Goal: Information Seeking & Learning: Learn about a topic

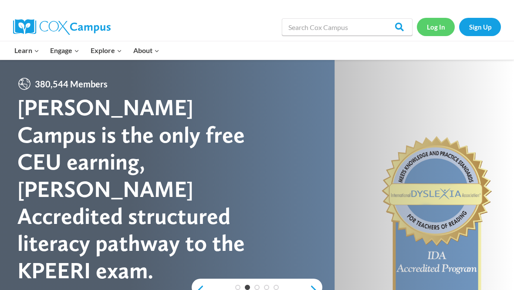
click at [440, 27] on link "Log In" at bounding box center [436, 27] width 38 height 18
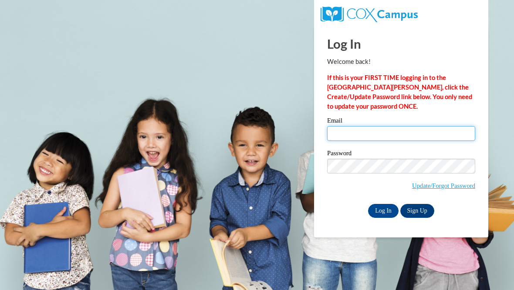
click at [396, 133] on input "Email" at bounding box center [401, 133] width 148 height 15
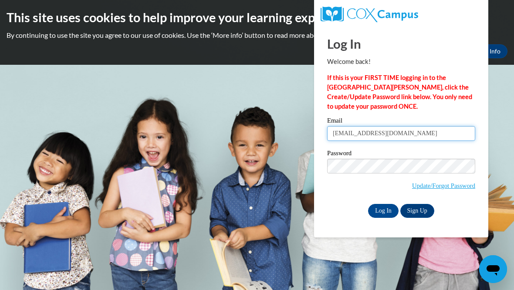
type input "mcnettka@wauwatosa.k12.wi.us"
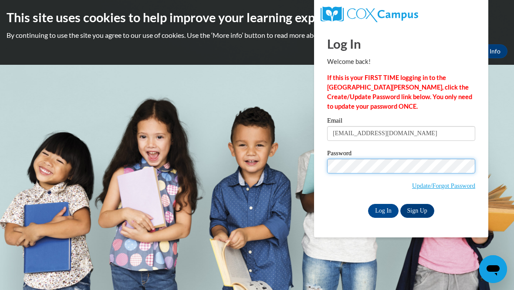
click at [383, 210] on input "Log In" at bounding box center [383, 211] width 30 height 14
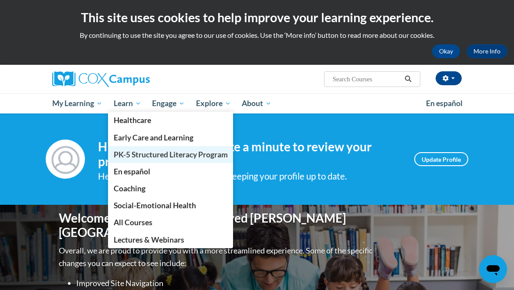
click at [144, 150] on span "PK-5 Structured Literacy Program" at bounding box center [171, 154] width 114 height 9
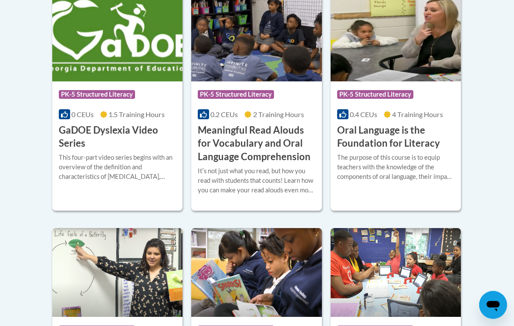
scroll to position [627, 0]
click at [363, 188] on div "More Info Open The purpose of this course is to equip teachers with the knowled…" at bounding box center [395, 172] width 130 height 44
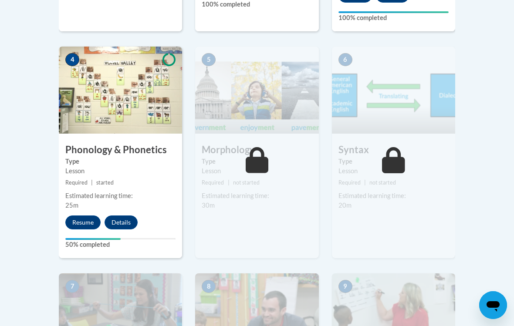
scroll to position [524, 0]
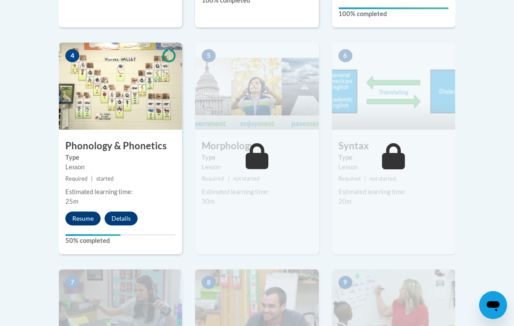
click at [82, 215] on button "Resume" at bounding box center [82, 219] width 35 height 14
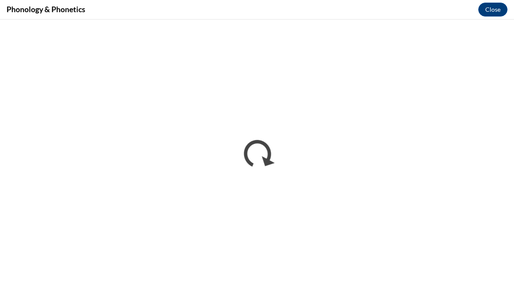
scroll to position [426, 0]
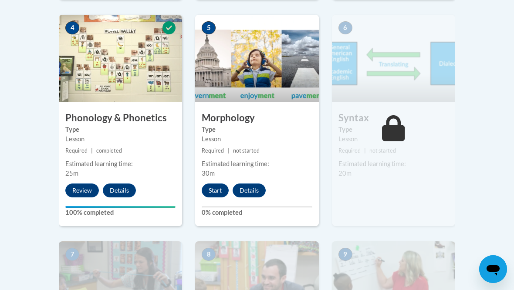
scroll to position [551, 0]
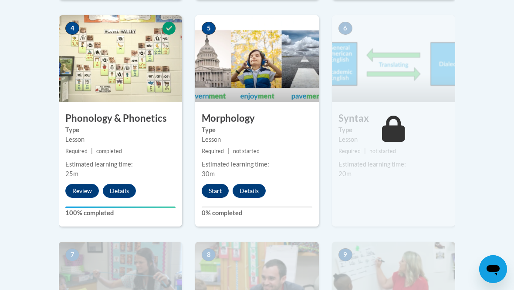
click at [218, 193] on button "Start" at bounding box center [215, 191] width 27 height 14
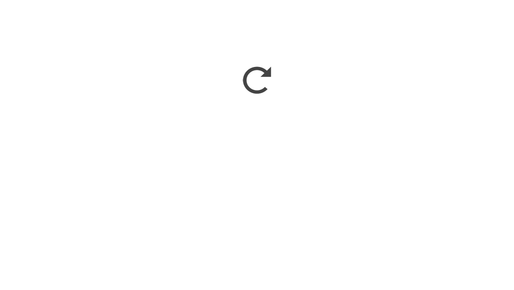
scroll to position [1148, 0]
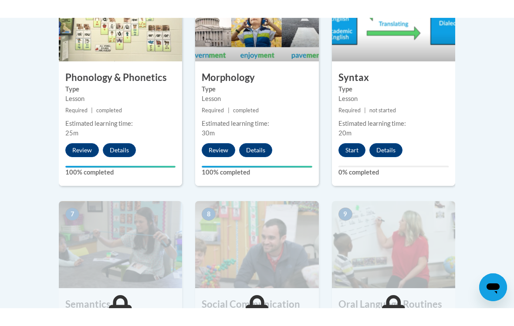
scroll to position [571, 0]
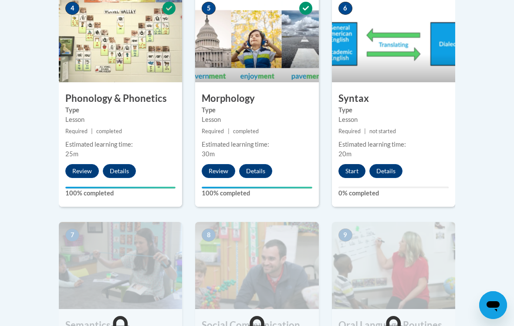
click at [345, 165] on button "Start" at bounding box center [351, 171] width 27 height 14
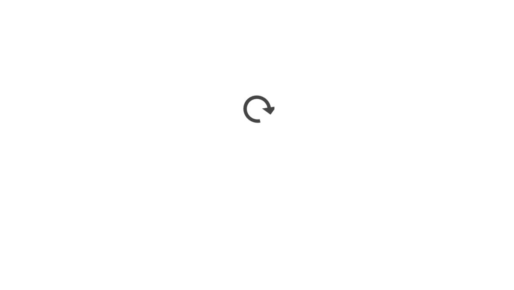
scroll to position [1148, 0]
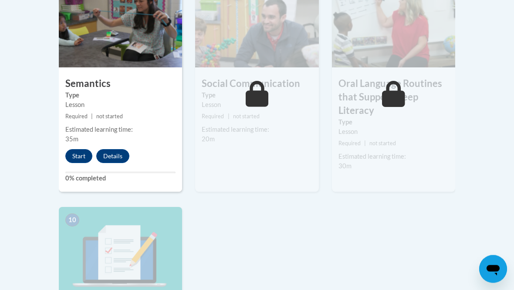
scroll to position [813, 0]
click at [75, 156] on button "Start" at bounding box center [78, 156] width 27 height 14
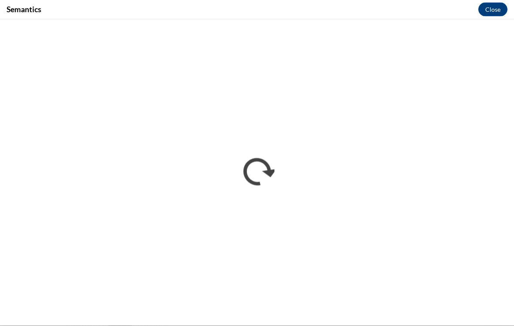
scroll to position [810, 0]
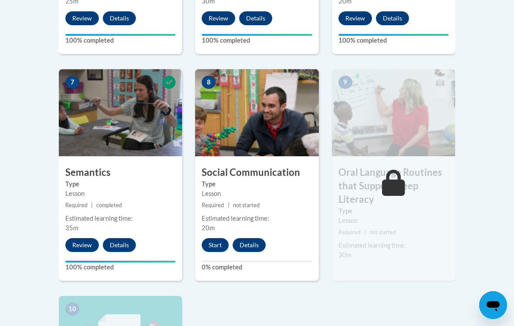
scroll to position [726, 0]
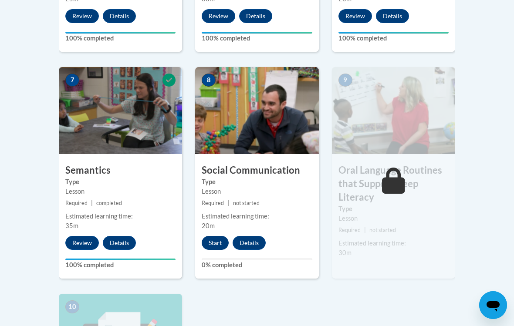
click at [215, 239] on button "Start" at bounding box center [215, 243] width 27 height 14
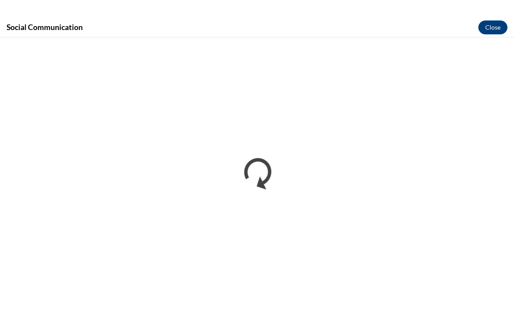
scroll to position [824, 0]
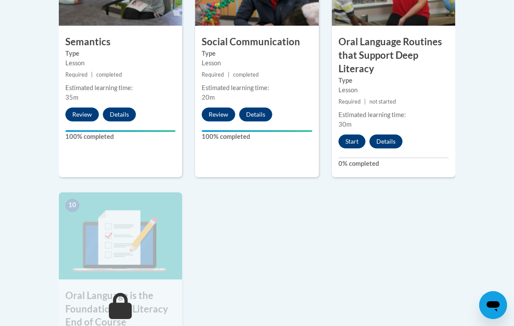
scroll to position [877, 0]
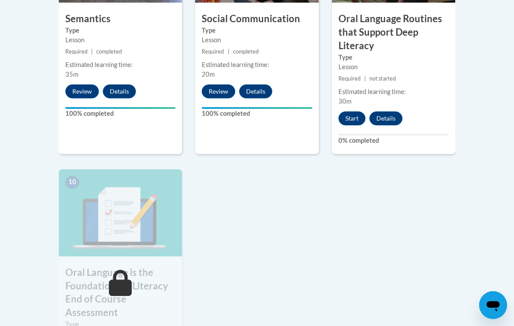
click at [354, 116] on button "Start" at bounding box center [351, 118] width 27 height 14
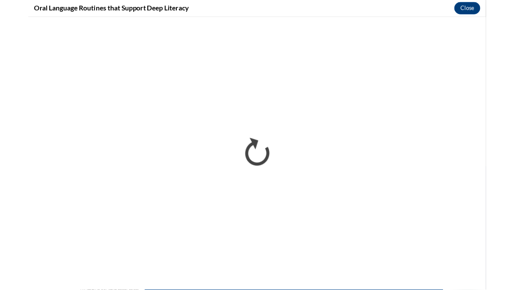
scroll to position [1187, 0]
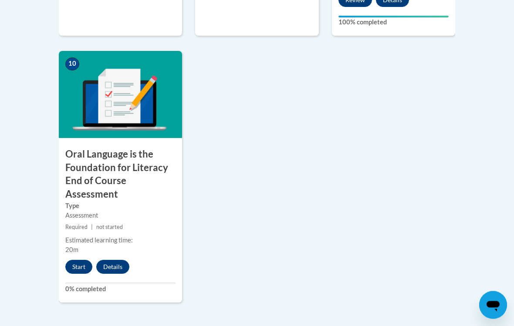
scroll to position [1036, 0]
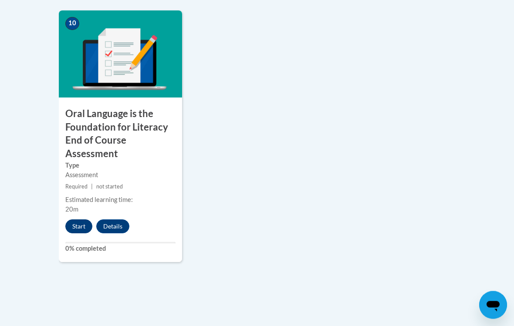
click at [74, 225] on button "Start" at bounding box center [78, 227] width 27 height 14
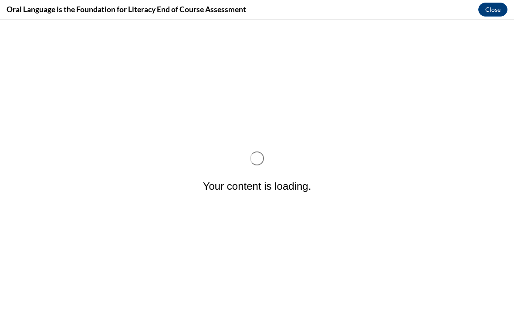
scroll to position [0, 0]
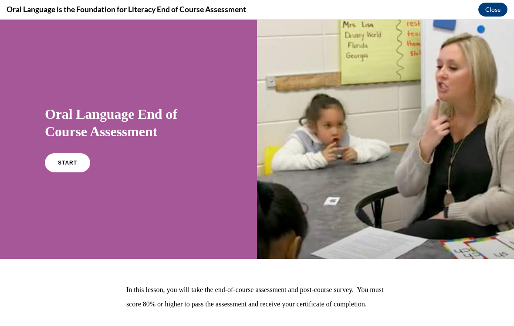
click at [76, 174] on div "START" at bounding box center [128, 166] width 167 height 27
click at [73, 162] on span "START" at bounding box center [67, 163] width 20 height 7
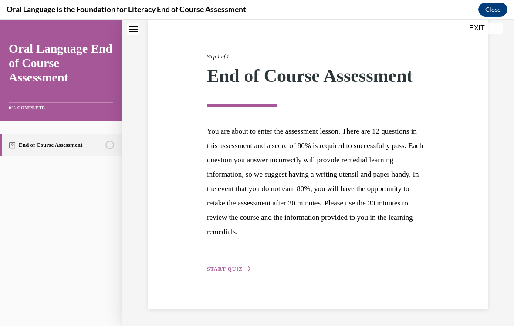
scroll to position [88, 0]
click at [232, 269] on span "START QUIZ" at bounding box center [225, 269] width 36 height 6
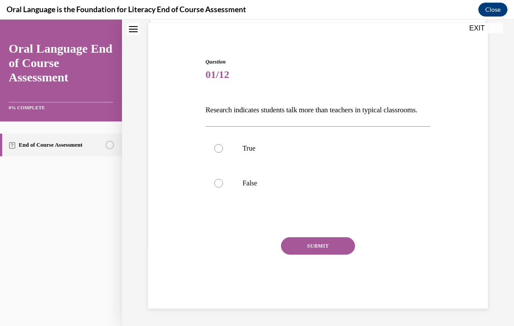
scroll to position [67, 0]
click at [221, 188] on div at bounding box center [218, 183] width 9 height 9
click at [221, 188] on input "False" at bounding box center [218, 183] width 9 height 9
radio input "true"
click at [304, 255] on button "SUBMIT" at bounding box center [318, 245] width 74 height 17
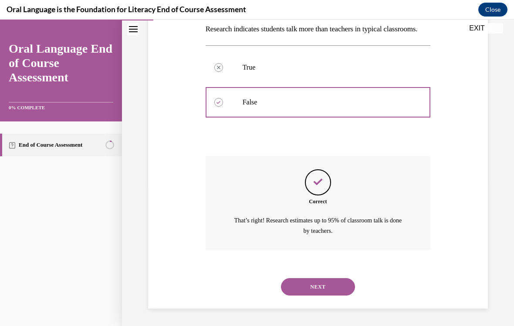
scroll to position [148, 0]
click at [325, 288] on button "NEXT" at bounding box center [318, 286] width 74 height 17
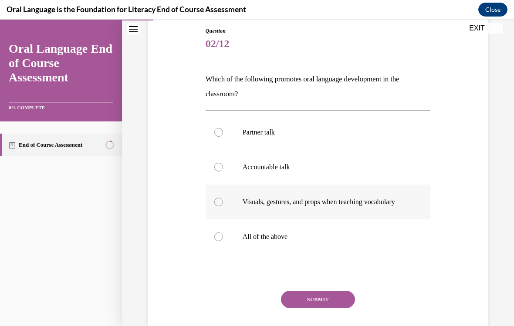
scroll to position [94, 0]
click at [307, 238] on label "All of the above" at bounding box center [317, 236] width 225 height 35
click at [223, 238] on input "All of the above" at bounding box center [218, 236] width 9 height 9
radio input "true"
click at [298, 290] on button "SUBMIT" at bounding box center [318, 299] width 74 height 17
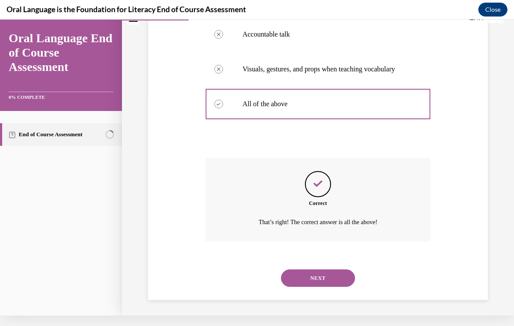
scroll to position [216, 0]
click at [323, 277] on button "NEXT" at bounding box center [318, 278] width 74 height 17
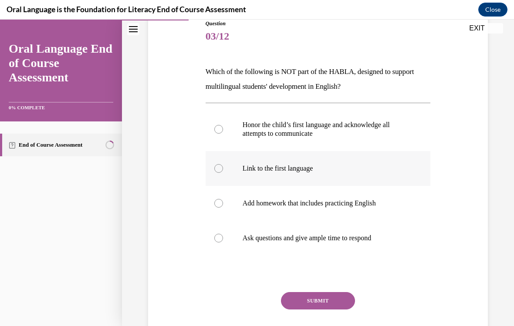
scroll to position [102, 0]
click at [358, 208] on label "Add homework that includes practicing English" at bounding box center [317, 202] width 225 height 35
click at [223, 207] on input "Add homework that includes practicing English" at bounding box center [218, 202] width 9 height 9
radio input "true"
click at [327, 290] on button "SUBMIT" at bounding box center [318, 300] width 74 height 17
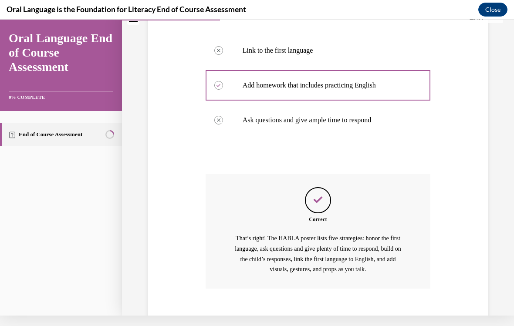
scroll to position [246, 0]
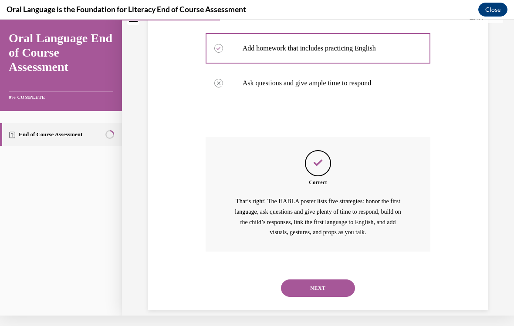
click at [338, 279] on button "NEXT" at bounding box center [318, 287] width 74 height 17
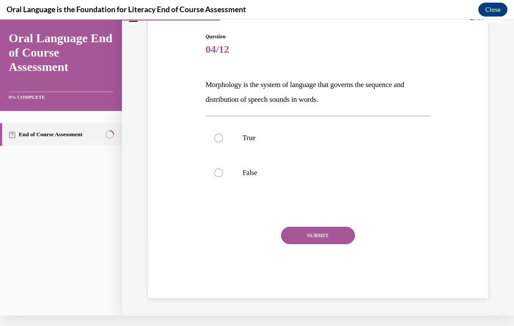
scroll to position [67, 0]
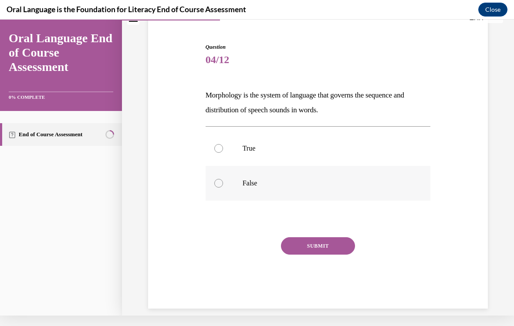
click at [249, 185] on p "False" at bounding box center [325, 183] width 166 height 9
click at [223, 185] on input "False" at bounding box center [218, 183] width 9 height 9
radio input "true"
click at [321, 246] on button "SUBMIT" at bounding box center [318, 245] width 74 height 17
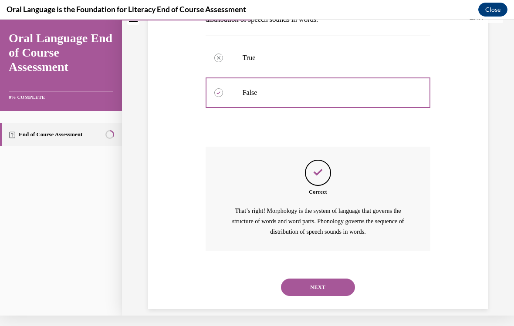
click at [330, 279] on button "NEXT" at bounding box center [318, 287] width 74 height 17
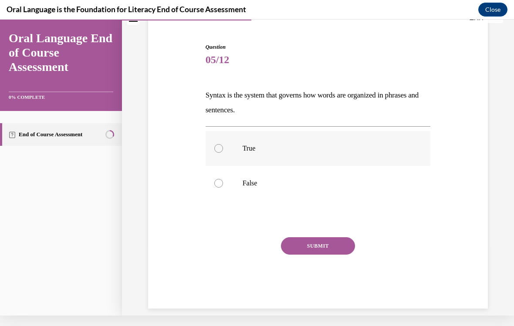
click at [246, 150] on p "True" at bounding box center [325, 148] width 166 height 9
click at [223, 150] on input "True" at bounding box center [218, 148] width 9 height 9
radio input "true"
click at [321, 244] on button "SUBMIT" at bounding box center [318, 245] width 74 height 17
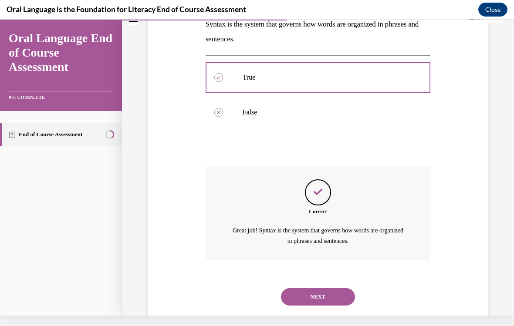
scroll to position [148, 0]
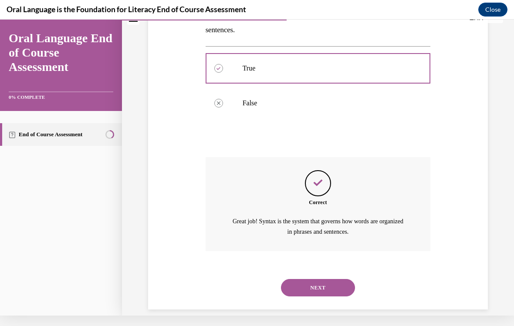
click at [340, 279] on button "NEXT" at bounding box center [318, 287] width 74 height 17
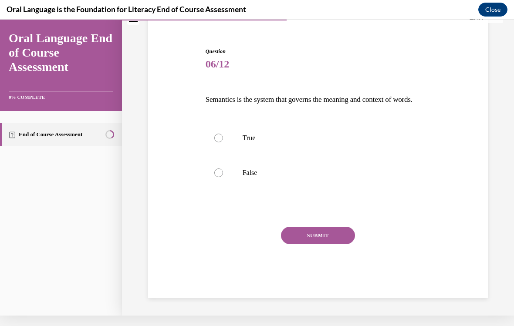
scroll to position [67, 0]
click at [248, 142] on p "True" at bounding box center [325, 138] width 166 height 9
click at [223, 142] on input "True" at bounding box center [218, 138] width 9 height 9
radio input "true"
click at [326, 240] on button "SUBMIT" at bounding box center [318, 235] width 74 height 17
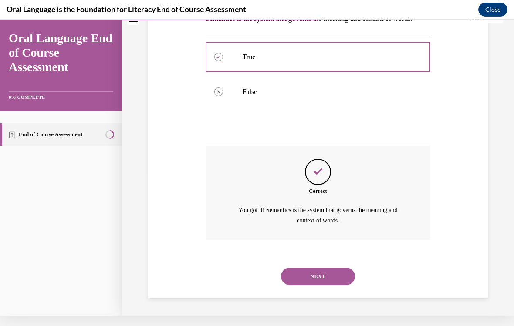
click at [334, 278] on button "NEXT" at bounding box center [318, 276] width 74 height 17
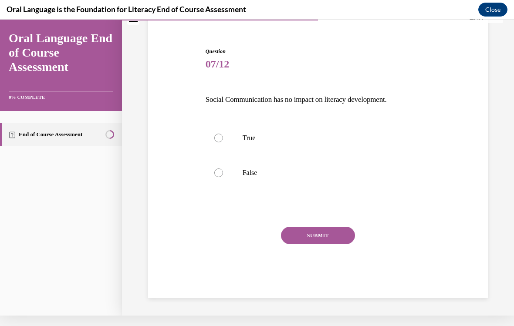
scroll to position [53, 0]
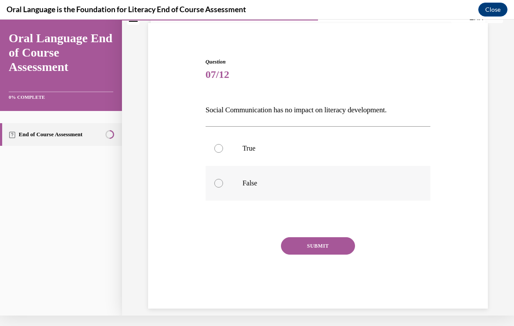
click at [252, 188] on label "False" at bounding box center [317, 183] width 225 height 35
click at [223, 188] on input "False" at bounding box center [218, 183] width 9 height 9
radio input "true"
click at [319, 248] on button "SUBMIT" at bounding box center [318, 245] width 74 height 17
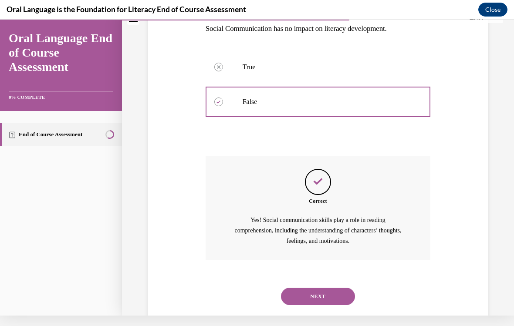
scroll to position [143, 0]
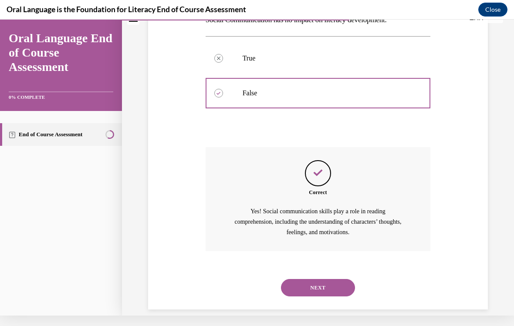
click at [327, 279] on button "NEXT" at bounding box center [318, 287] width 74 height 17
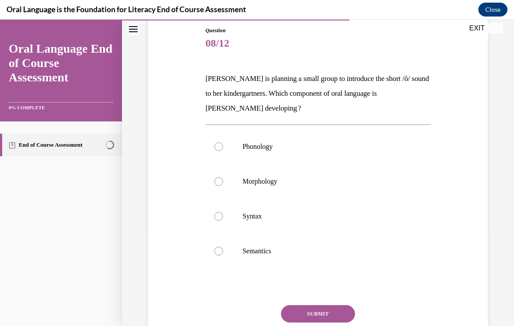
scroll to position [104, 0]
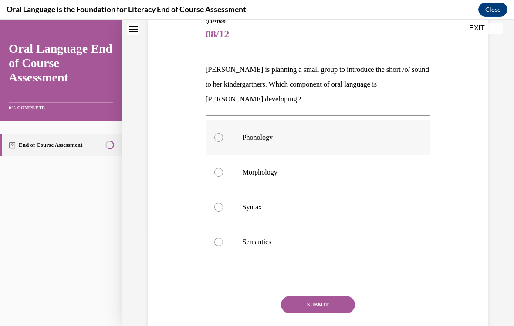
click at [267, 144] on label "Phonology" at bounding box center [317, 137] width 225 height 35
click at [223, 142] on input "Phonology" at bounding box center [218, 137] width 9 height 9
radio input "true"
click at [318, 290] on button "SUBMIT" at bounding box center [318, 304] width 74 height 17
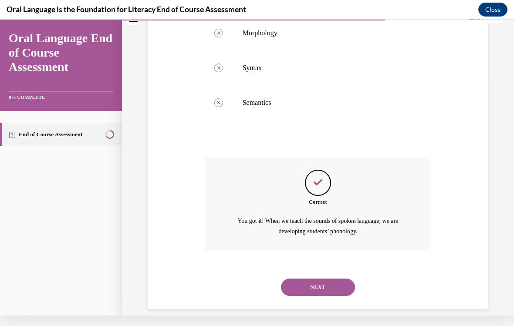
scroll to position [232, 0]
click at [328, 279] on button "NEXT" at bounding box center [318, 287] width 74 height 17
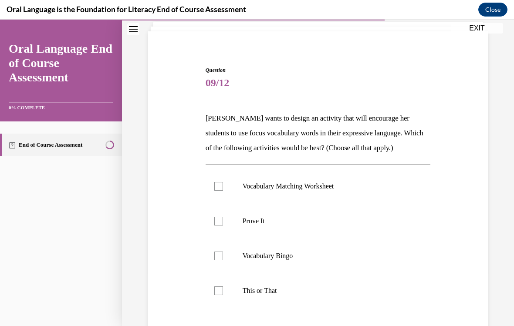
scroll to position [57, 0]
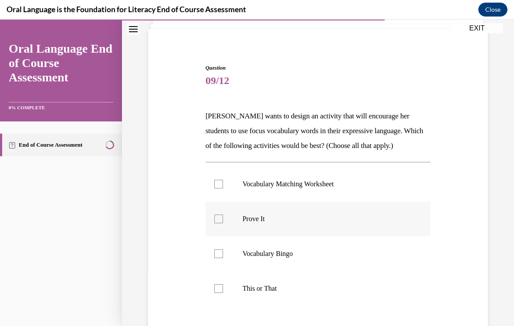
click at [265, 212] on label "Prove It" at bounding box center [317, 219] width 225 height 35
click at [223, 215] on input "Prove It" at bounding box center [218, 219] width 9 height 9
checkbox input "true"
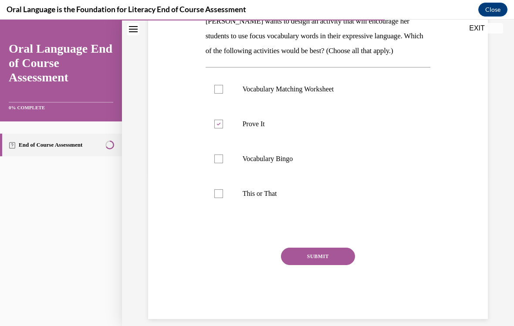
click at [333, 262] on button "SUBMIT" at bounding box center [318, 256] width 74 height 17
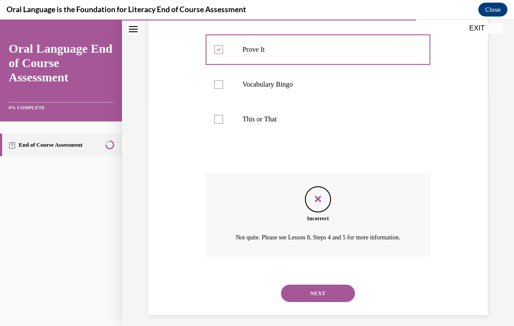
scroll to position [232, 0]
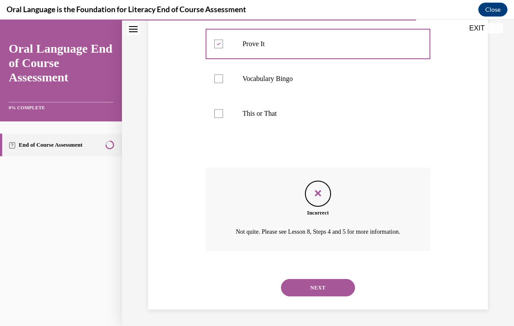
click at [313, 290] on button "NEXT" at bounding box center [318, 287] width 74 height 17
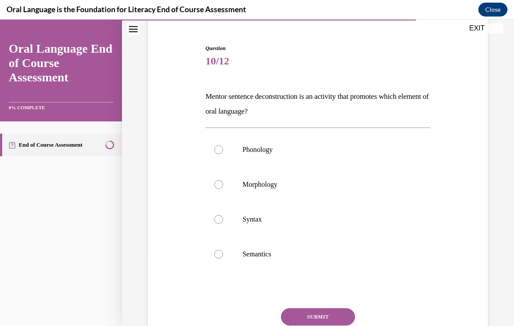
scroll to position [77, 0]
click at [259, 223] on p "Syntax" at bounding box center [325, 219] width 166 height 9
click at [223, 223] on input "Syntax" at bounding box center [218, 219] width 9 height 9
radio input "true"
click at [342, 290] on button "SUBMIT" at bounding box center [318, 316] width 74 height 17
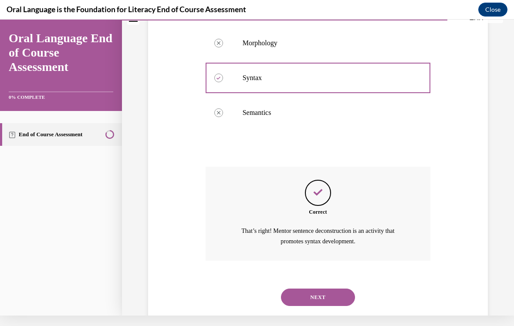
scroll to position [217, 0]
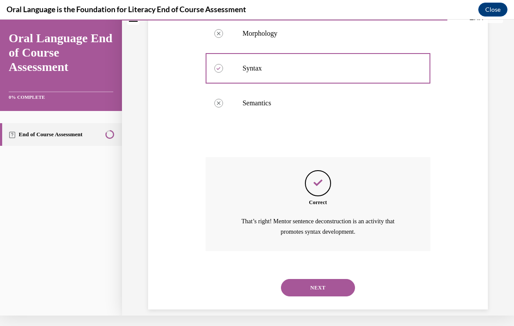
click at [336, 279] on button "NEXT" at bounding box center [318, 287] width 74 height 17
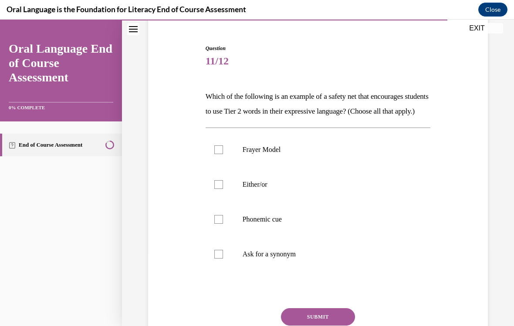
scroll to position [83, 0]
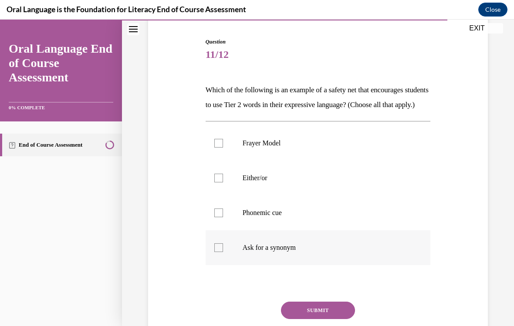
click at [280, 252] on p "Ask for a synonym" at bounding box center [325, 247] width 166 height 9
click at [223, 252] on input "Ask for a synonym" at bounding box center [218, 247] width 9 height 9
checkbox input "true"
click at [277, 182] on p "Either/or" at bounding box center [325, 178] width 166 height 9
click at [223, 182] on input "Either/or" at bounding box center [218, 178] width 9 height 9
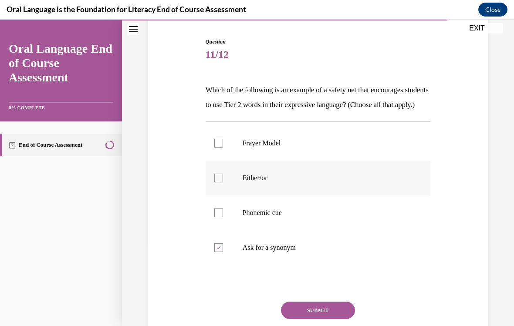
checkbox input "true"
click at [296, 148] on p "Frayer Model" at bounding box center [325, 143] width 166 height 9
click at [223, 148] on input "Frayer Model" at bounding box center [218, 143] width 9 height 9
checkbox input "true"
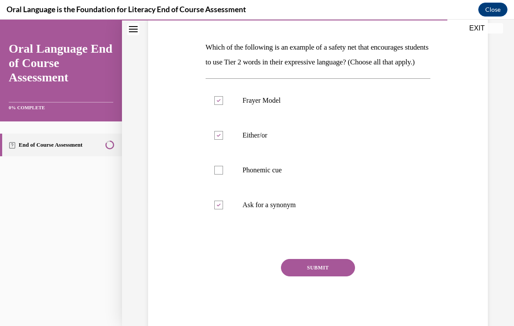
click at [337, 276] on button "SUBMIT" at bounding box center [318, 267] width 74 height 17
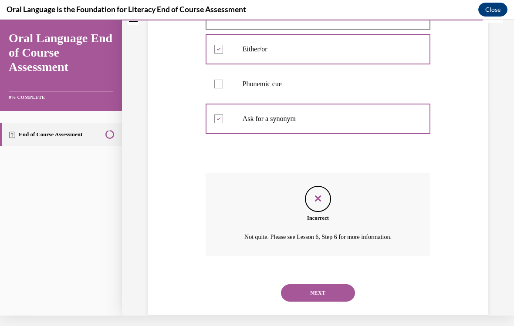
scroll to position [222, 0]
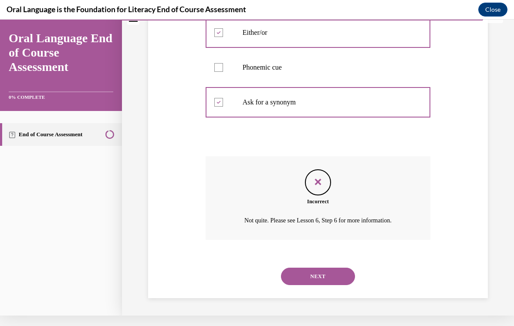
click at [338, 274] on button "NEXT" at bounding box center [318, 276] width 74 height 17
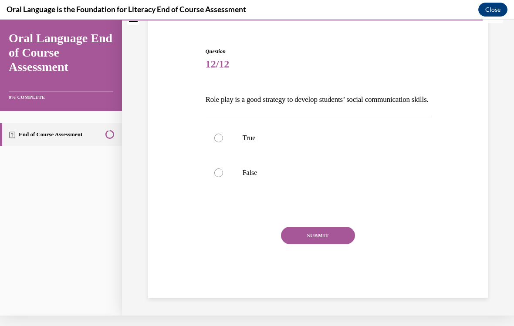
scroll to position [67, 0]
click at [246, 142] on p "True" at bounding box center [325, 138] width 166 height 9
click at [223, 142] on input "True" at bounding box center [218, 138] width 9 height 9
radio input "true"
click at [321, 244] on button "SUBMIT" at bounding box center [318, 235] width 74 height 17
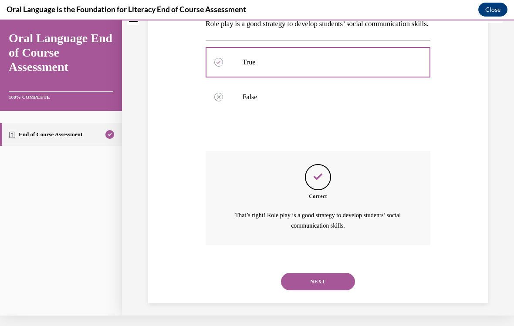
scroll to position [148, 0]
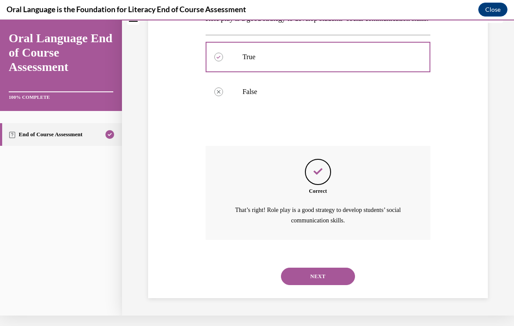
click at [340, 279] on button "NEXT" at bounding box center [318, 276] width 74 height 17
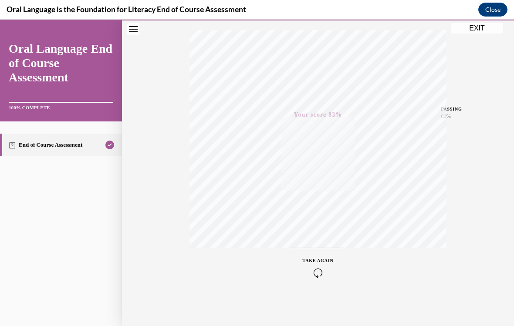
scroll to position [140, 0]
click at [490, 29] on button "EXIT" at bounding box center [476, 28] width 52 height 10
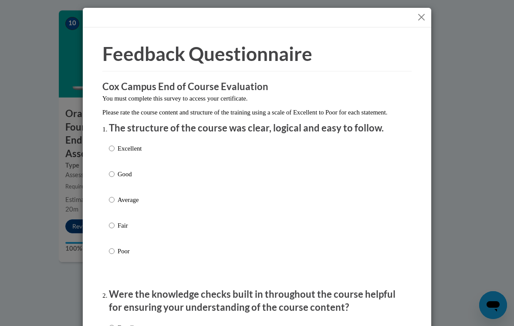
click at [121, 151] on p "Excellent" at bounding box center [130, 149] width 24 height 10
click at [114, 151] on input "Excellent" at bounding box center [112, 149] width 6 height 10
radio input "true"
click at [421, 16] on button "Close" at bounding box center [421, 17] width 11 height 11
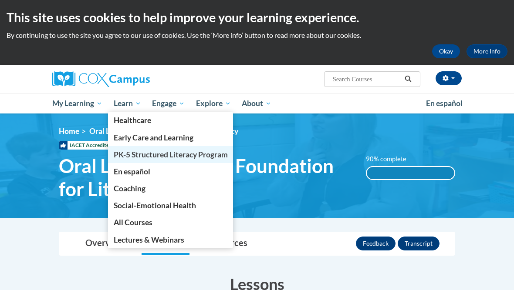
click at [156, 158] on span "PK-5 Structured Literacy Program" at bounding box center [171, 154] width 114 height 9
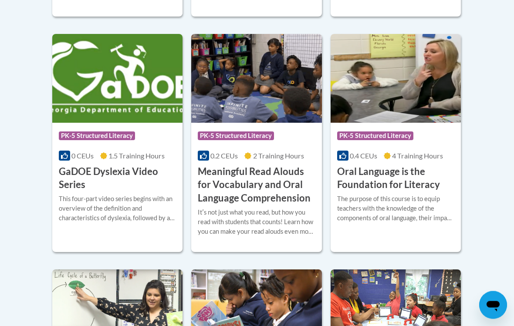
scroll to position [587, 0]
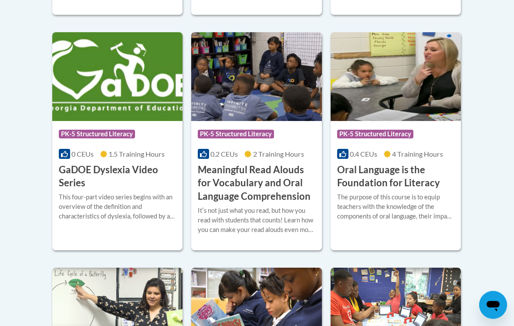
click at [280, 179] on h3 "Meaningful Read Alouds for Vocabulary and Oral Language Comprehension" at bounding box center [256, 184] width 117 height 40
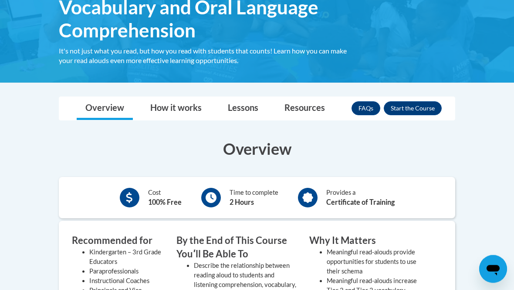
scroll to position [182, 0]
click at [422, 109] on button "Enroll" at bounding box center [412, 108] width 58 height 14
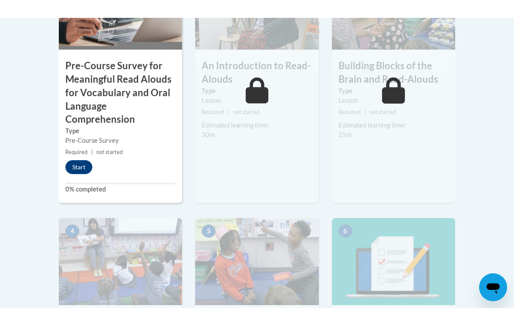
scroll to position [343, 0]
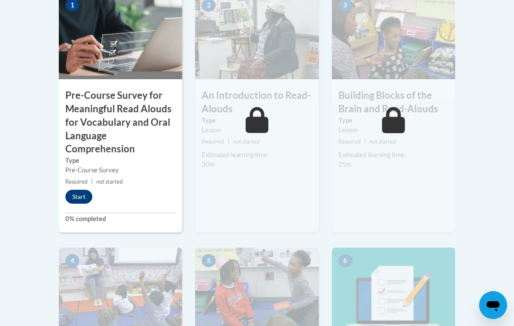
click at [72, 200] on button "Start" at bounding box center [78, 197] width 27 height 14
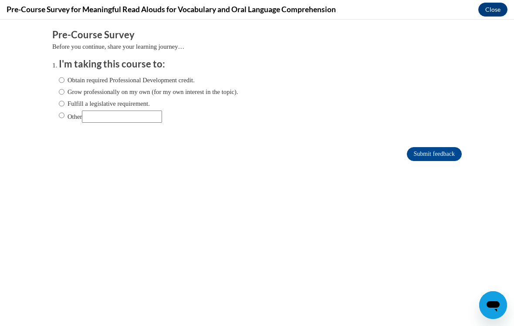
scroll to position [0, 0]
click at [64, 103] on input "Fulfill a legislative requirement." at bounding box center [62, 104] width 6 height 10
radio input "true"
click at [451, 161] on input "Submit feedback" at bounding box center [434, 154] width 55 height 14
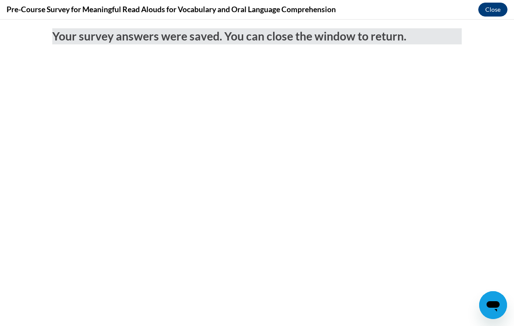
click at [501, 13] on button "Close" at bounding box center [492, 10] width 29 height 14
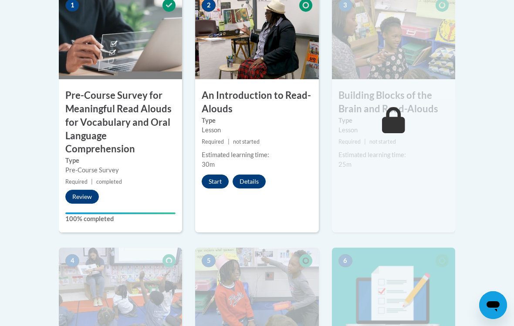
click at [219, 175] on button "Start" at bounding box center [215, 182] width 27 height 14
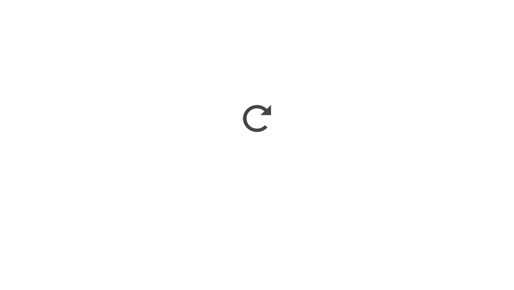
scroll to position [379, 0]
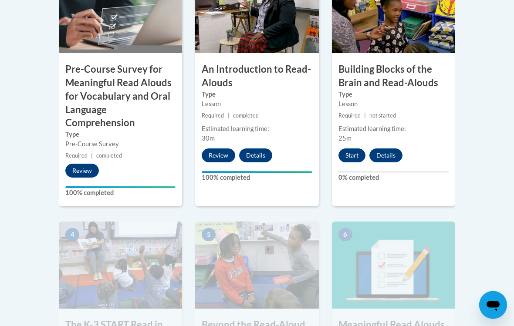
scroll to position [373, 0]
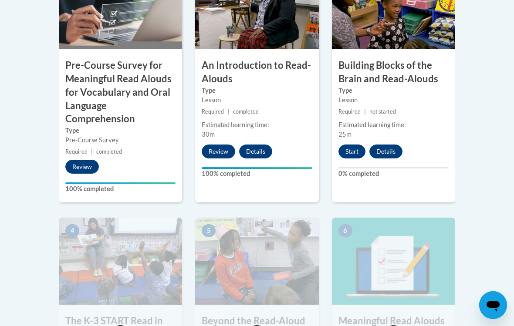
click at [356, 154] on button "Start" at bounding box center [351, 152] width 27 height 14
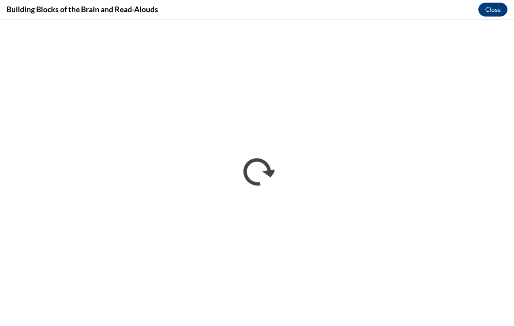
scroll to position [0, 0]
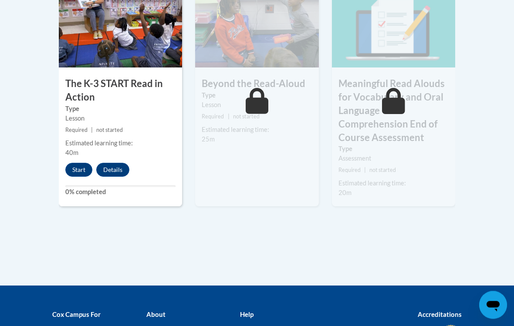
scroll to position [611, 0]
click at [74, 171] on button "Start" at bounding box center [78, 170] width 27 height 14
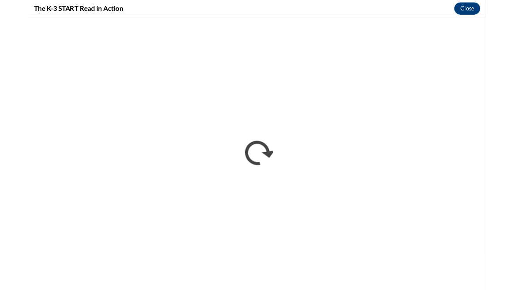
scroll to position [646, 0]
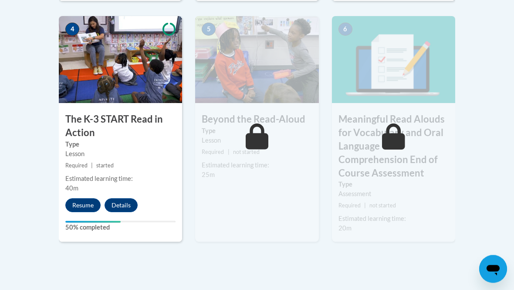
scroll to position [564, 0]
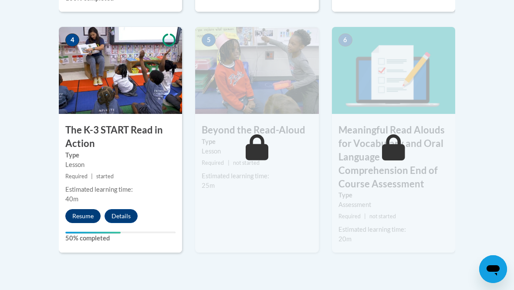
click at [83, 211] on button "Resume" at bounding box center [82, 216] width 35 height 14
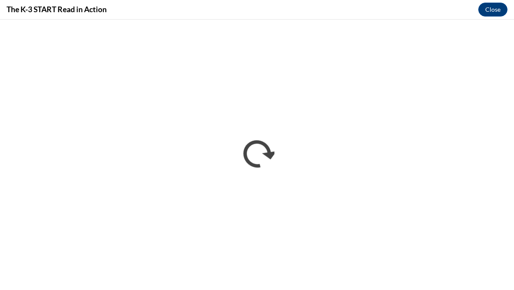
scroll to position [0, 0]
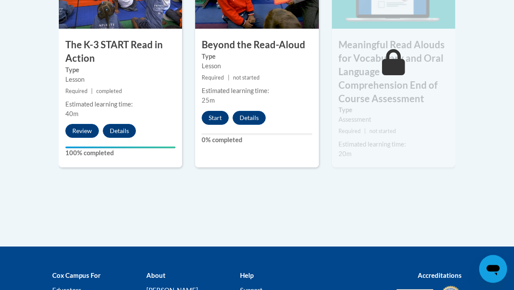
scroll to position [649, 0]
click at [212, 119] on button "Start" at bounding box center [215, 118] width 27 height 14
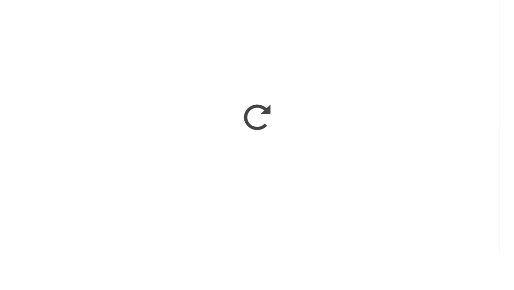
scroll to position [745, 0]
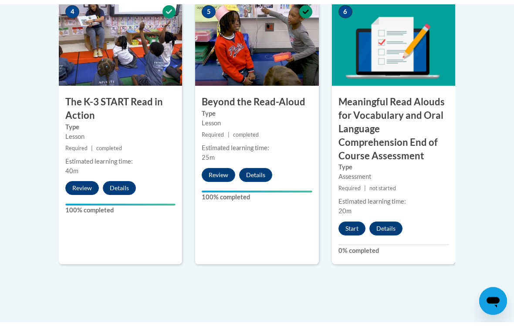
scroll to position [589, 0]
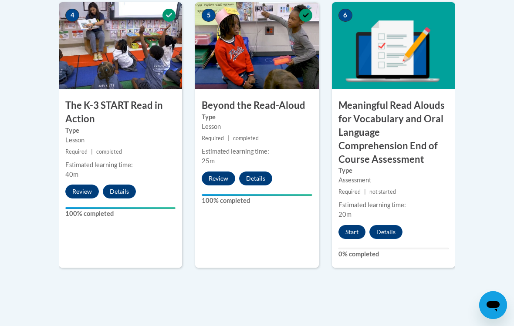
click at [355, 230] on button "Start" at bounding box center [351, 232] width 27 height 14
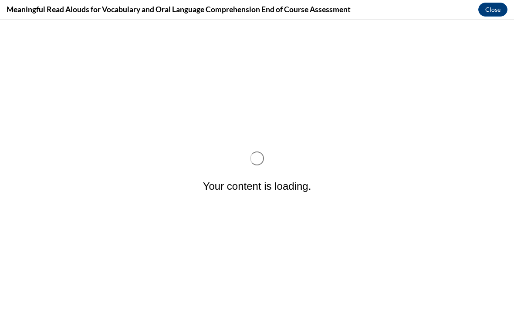
scroll to position [0, 0]
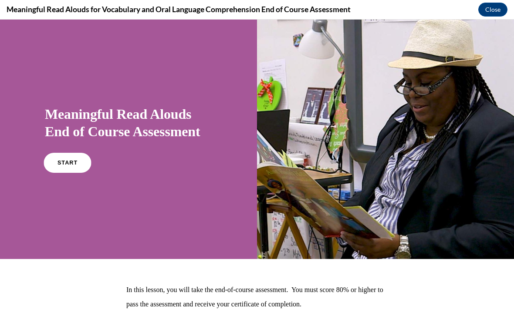
click at [55, 155] on link "START" at bounding box center [67, 163] width 47 height 20
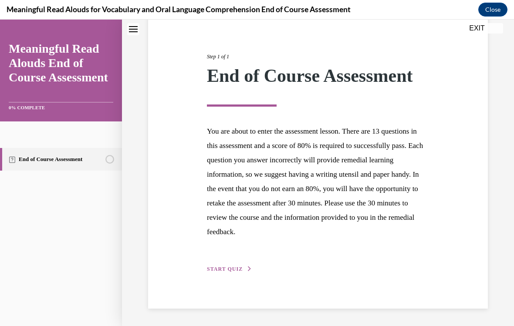
scroll to position [88, 0]
click at [235, 272] on span "START QUIZ" at bounding box center [225, 269] width 36 height 6
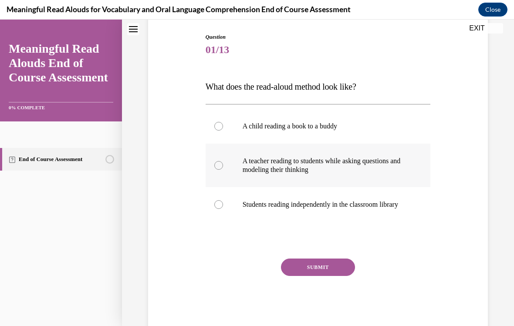
click at [342, 169] on p "A teacher reading to students while asking questions and modeling their thinking" at bounding box center [325, 165] width 166 height 17
click at [223, 169] on input "A teacher reading to students while asking questions and modeling their thinking" at bounding box center [218, 165] width 9 height 9
radio input "true"
click at [324, 276] on button "SUBMIT" at bounding box center [318, 267] width 74 height 17
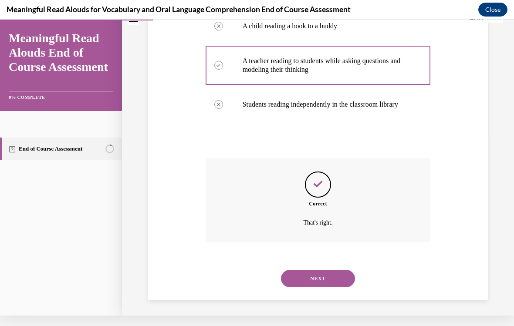
click at [326, 280] on button "NEXT" at bounding box center [318, 278] width 74 height 17
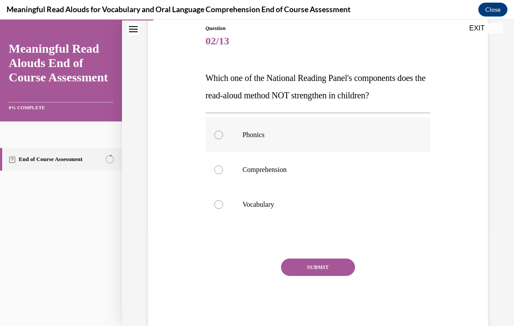
click at [275, 139] on p "Phonics" at bounding box center [325, 135] width 166 height 9
click at [223, 139] on input "Phonics" at bounding box center [218, 135] width 9 height 9
radio input "true"
click at [314, 267] on button "SUBMIT" at bounding box center [318, 267] width 74 height 17
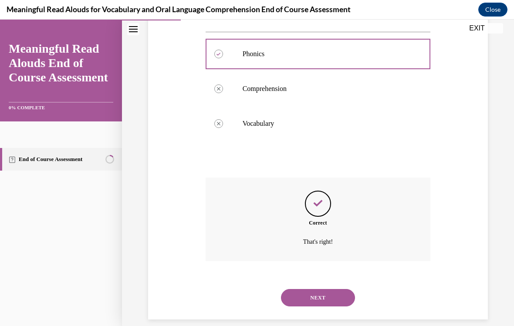
click at [327, 290] on button "NEXT" at bounding box center [318, 297] width 74 height 17
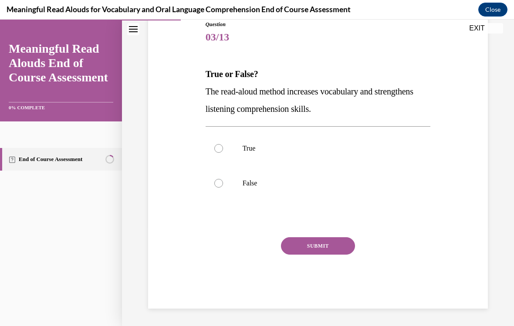
scroll to position [90, 0]
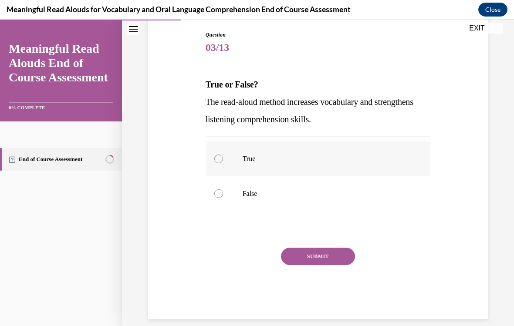
click at [257, 160] on p "True" at bounding box center [325, 159] width 166 height 9
click at [223, 160] on input "True" at bounding box center [218, 159] width 9 height 9
radio input "true"
click at [336, 252] on button "SUBMIT" at bounding box center [318, 256] width 74 height 17
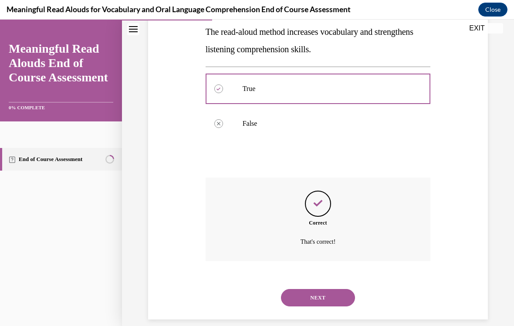
click at [329, 290] on button "NEXT" at bounding box center [318, 297] width 74 height 17
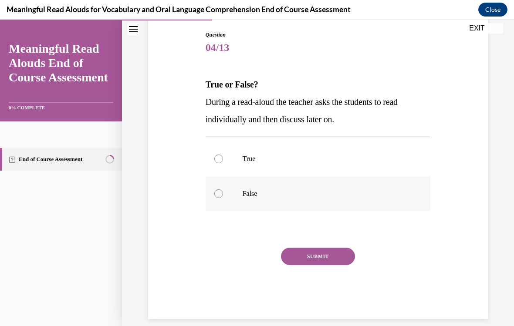
click at [240, 200] on label "False" at bounding box center [317, 193] width 225 height 35
click at [223, 198] on input "False" at bounding box center [218, 193] width 9 height 9
radio input "true"
click at [323, 264] on button "SUBMIT" at bounding box center [318, 256] width 74 height 17
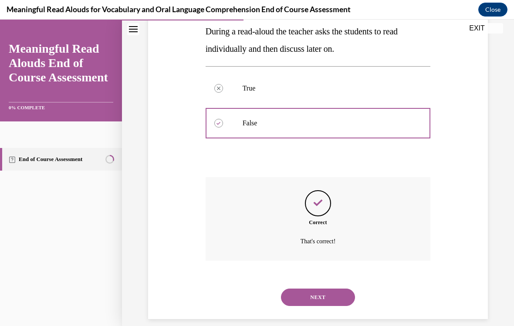
click at [335, 289] on button "NEXT" at bounding box center [318, 297] width 74 height 17
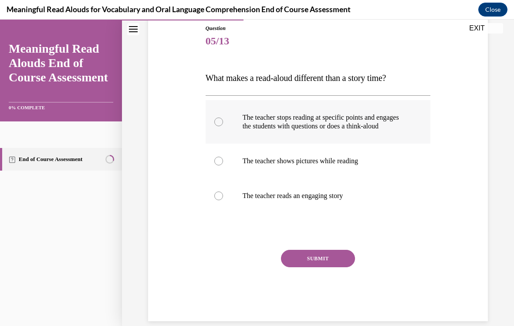
click at [371, 118] on p "The teacher stops reading at specific points and engages the students with ques…" at bounding box center [325, 121] width 166 height 17
click at [223, 118] on input "The teacher stops reading at specific points and engages the students with ques…" at bounding box center [218, 122] width 9 height 9
radio input "true"
click at [314, 267] on button "SUBMIT" at bounding box center [318, 258] width 74 height 17
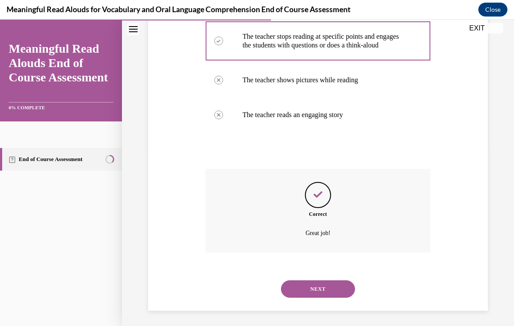
click at [329, 285] on button "NEXT" at bounding box center [318, 288] width 74 height 17
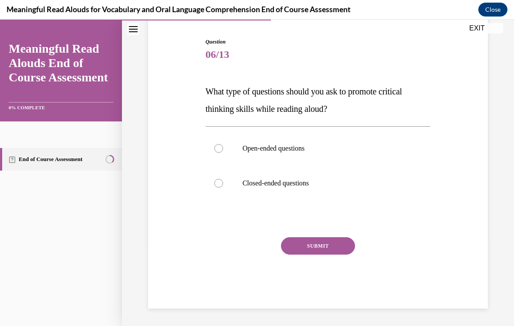
scroll to position [73, 0]
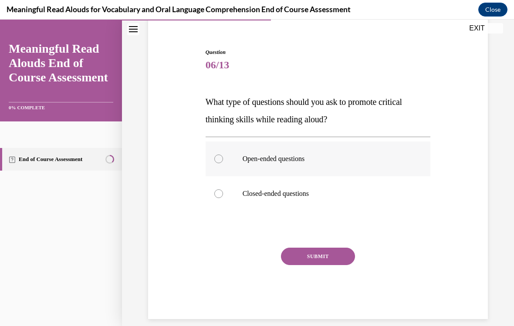
click at [302, 165] on label "Open-ended questions" at bounding box center [317, 158] width 225 height 35
click at [223, 163] on input "Open-ended questions" at bounding box center [218, 159] width 9 height 9
radio input "true"
click at [309, 256] on button "SUBMIT" at bounding box center [318, 256] width 74 height 17
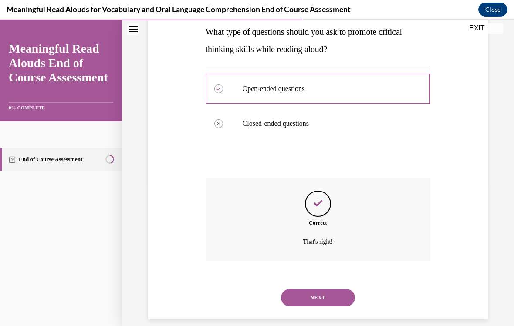
click at [316, 289] on button "NEXT" at bounding box center [318, 297] width 74 height 17
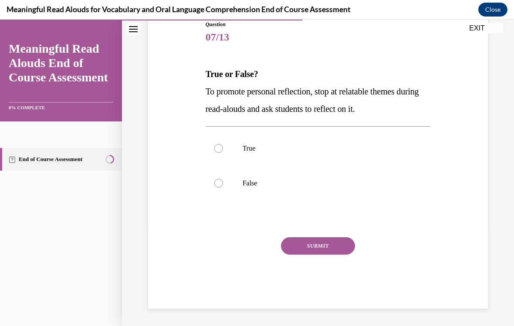
scroll to position [90, 0]
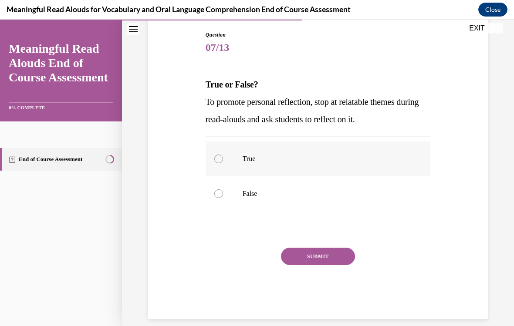
click at [255, 164] on label "True" at bounding box center [317, 158] width 225 height 35
click at [223, 163] on input "True" at bounding box center [218, 159] width 9 height 9
radio input "true"
click at [310, 256] on button "SUBMIT" at bounding box center [318, 256] width 74 height 17
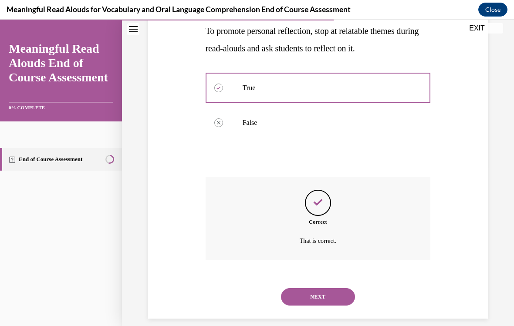
scroll to position [161, 0]
click at [314, 290] on button "NEXT" at bounding box center [318, 297] width 74 height 17
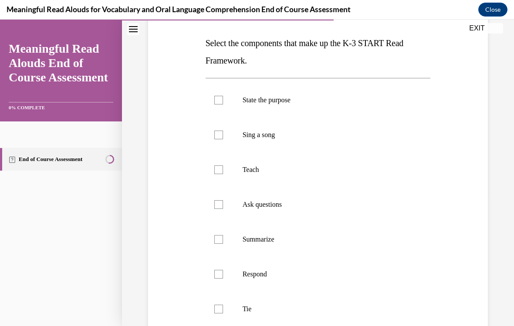
scroll to position [131, 0]
click at [307, 99] on p "State the purpose" at bounding box center [325, 100] width 166 height 9
click at [223, 99] on input "State the purpose" at bounding box center [218, 100] width 9 height 9
checkbox input "true"
click at [280, 145] on label "Sing a song" at bounding box center [317, 135] width 225 height 35
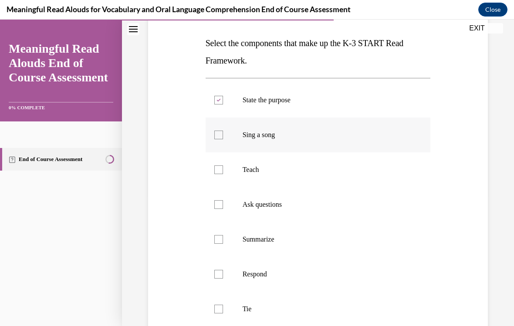
click at [223, 139] on input "Sing a song" at bounding box center [218, 135] width 9 height 9
checkbox input "true"
click at [275, 172] on p "Teach" at bounding box center [325, 169] width 166 height 9
click at [223, 172] on input "Teach" at bounding box center [218, 169] width 9 height 9
checkbox input "true"
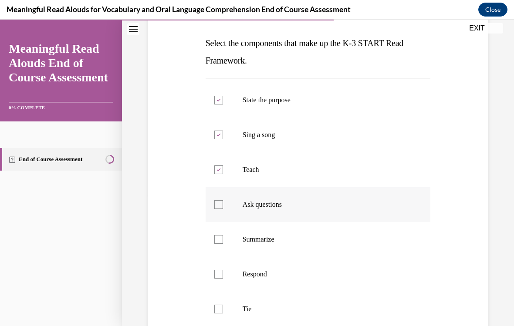
click at [299, 210] on label "Ask questions" at bounding box center [317, 204] width 225 height 35
click at [223, 209] on input "Ask questions" at bounding box center [218, 204] width 9 height 9
checkbox input "true"
click at [285, 238] on p "Summarize" at bounding box center [325, 239] width 166 height 9
click at [223, 238] on input "Summarize" at bounding box center [218, 239] width 9 height 9
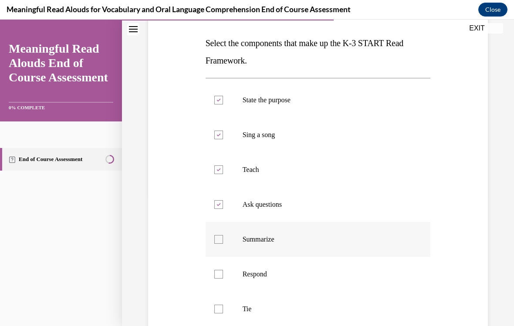
checkbox input "true"
click at [282, 282] on label "Respond" at bounding box center [317, 274] width 225 height 35
click at [223, 279] on input "Respond" at bounding box center [218, 274] width 9 height 9
checkbox input "true"
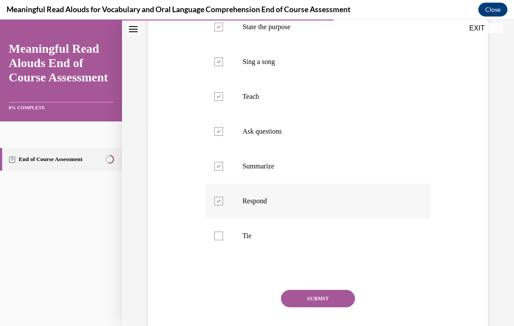
scroll to position [205, 0]
click at [264, 237] on p "Tie" at bounding box center [325, 235] width 166 height 9
click at [223, 237] on input "Tie" at bounding box center [218, 235] width 9 height 9
checkbox input "true"
click at [326, 290] on button "SUBMIT" at bounding box center [318, 297] width 74 height 17
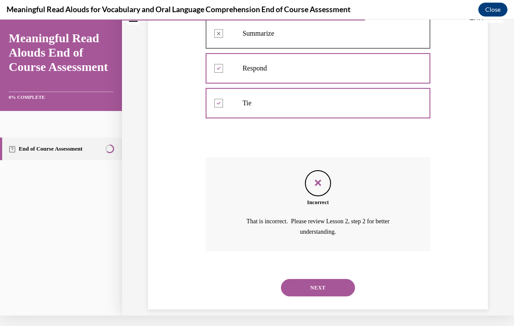
scroll to position [327, 0]
click at [318, 279] on button "NEXT" at bounding box center [318, 287] width 74 height 17
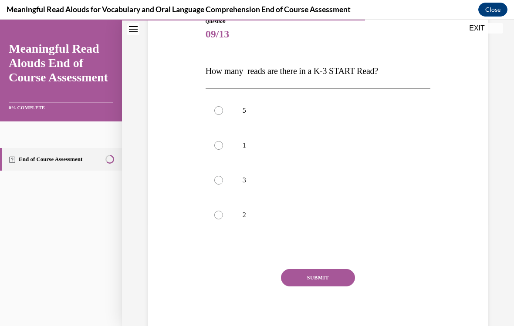
scroll to position [104, 0]
click at [257, 184] on p "3" at bounding box center [325, 180] width 166 height 9
click at [223, 184] on input "3" at bounding box center [218, 180] width 9 height 9
radio input "true"
click at [334, 281] on button "SUBMIT" at bounding box center [318, 277] width 74 height 17
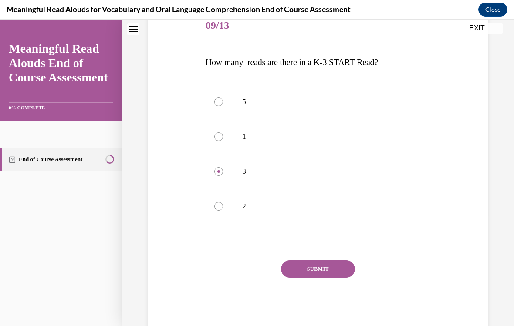
scroll to position [10, 0]
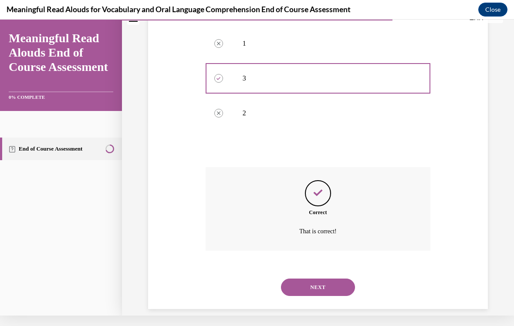
click at [338, 284] on button "NEXT" at bounding box center [318, 287] width 74 height 17
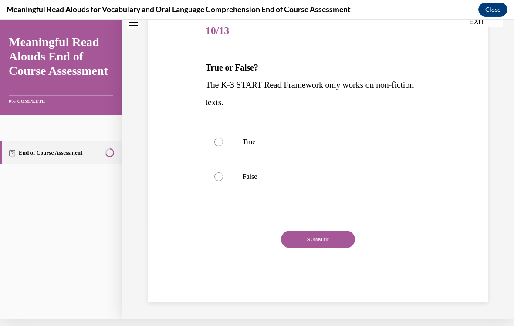
scroll to position [90, 0]
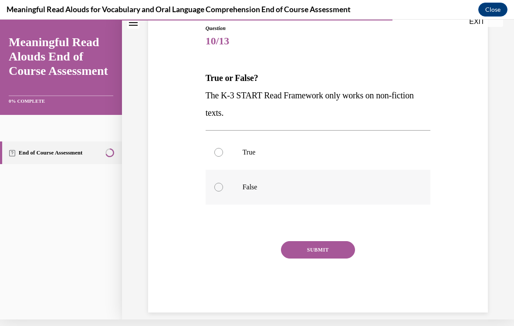
click at [278, 190] on p "False" at bounding box center [325, 187] width 166 height 9
click at [223, 190] on input "False" at bounding box center [218, 187] width 9 height 9
radio input "true"
click at [321, 252] on button "SUBMIT" at bounding box center [318, 249] width 74 height 17
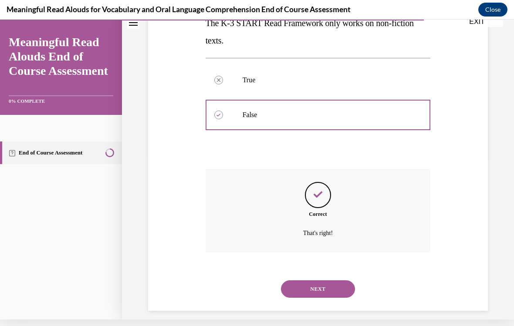
scroll to position [161, 0]
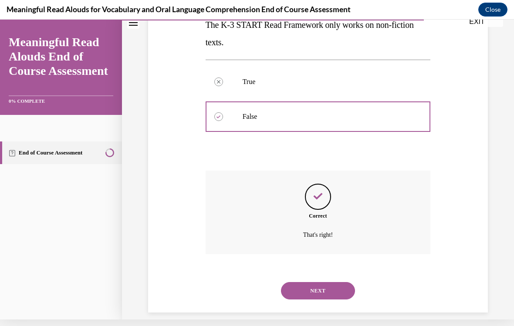
click at [338, 284] on button "NEXT" at bounding box center [318, 290] width 74 height 17
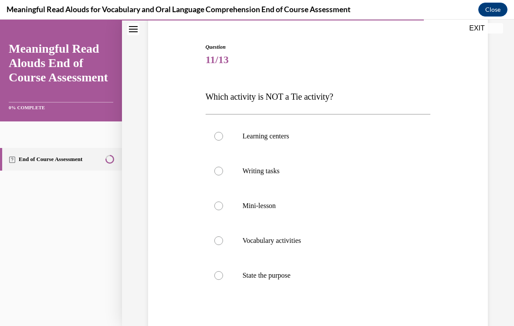
scroll to position [85, 0]
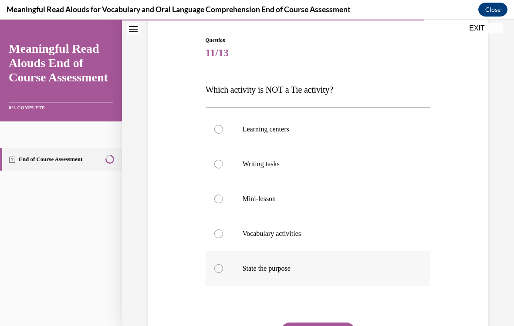
click at [290, 272] on p "State the purpose" at bounding box center [325, 268] width 166 height 9
click at [223, 272] on input "State the purpose" at bounding box center [218, 268] width 9 height 9
radio input "true"
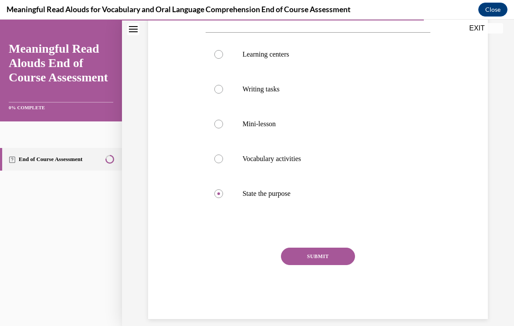
click at [338, 258] on button "SUBMIT" at bounding box center [318, 256] width 74 height 17
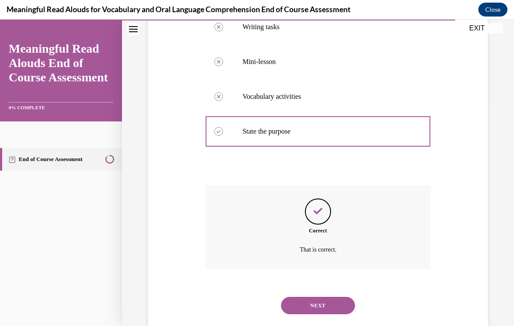
scroll to position [230, 0]
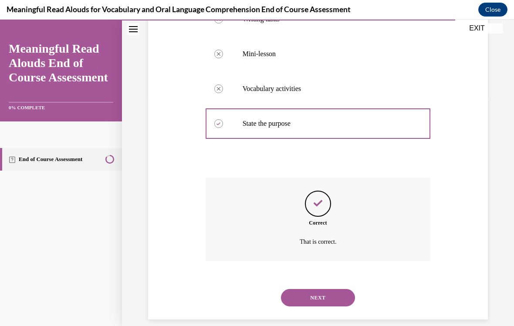
click at [342, 290] on button "NEXT" at bounding box center [318, 297] width 74 height 17
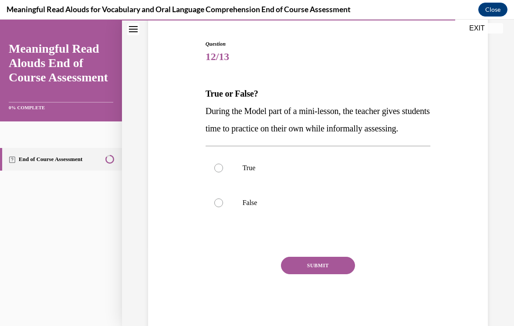
scroll to position [81, 0]
click at [281, 220] on label "False" at bounding box center [317, 202] width 225 height 35
click at [223, 207] on input "False" at bounding box center [218, 202] width 9 height 9
radio input "true"
click at [322, 274] on button "SUBMIT" at bounding box center [318, 265] width 74 height 17
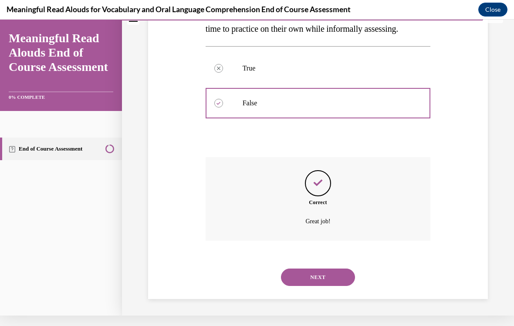
scroll to position [178, 0]
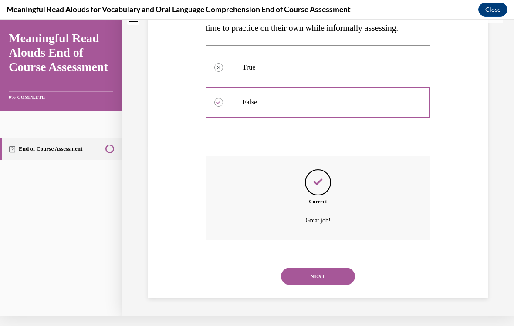
click at [334, 281] on button "NEXT" at bounding box center [318, 276] width 74 height 17
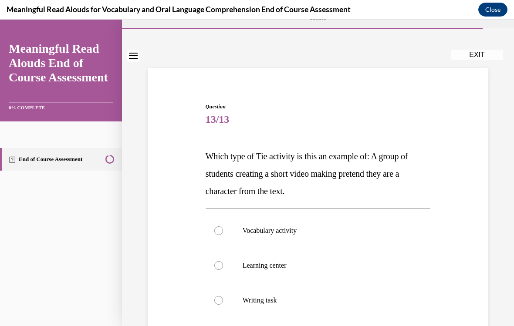
scroll to position [34, 0]
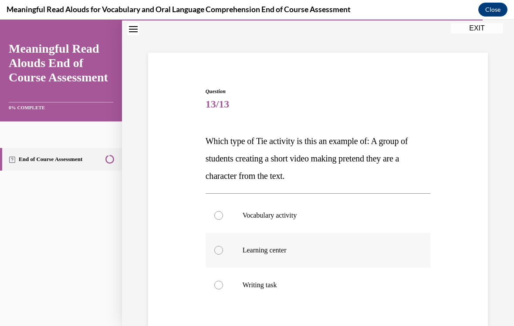
click at [289, 252] on p "Learning center" at bounding box center [325, 250] width 166 height 9
click at [223, 252] on input "Learning center" at bounding box center [218, 250] width 9 height 9
radio input "true"
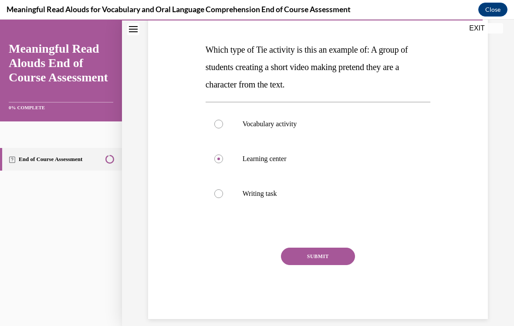
click at [327, 258] on button "SUBMIT" at bounding box center [318, 256] width 74 height 17
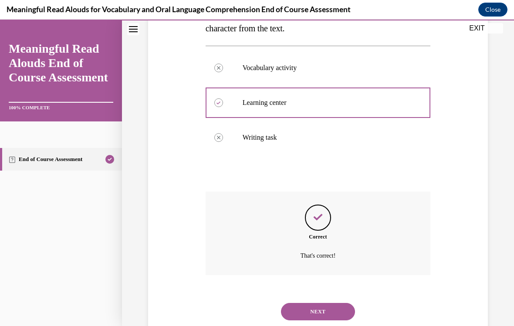
scroll to position [195, 0]
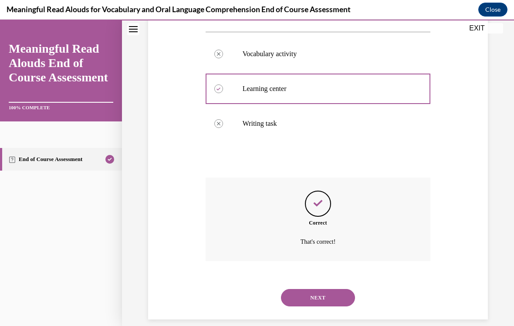
click at [337, 289] on button "NEXT" at bounding box center [318, 297] width 74 height 17
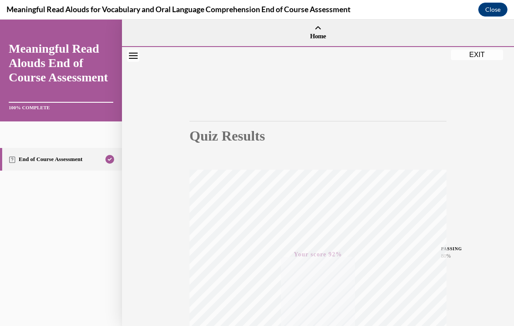
scroll to position [0, 0]
click at [484, 54] on button "EXIT" at bounding box center [476, 55] width 52 height 10
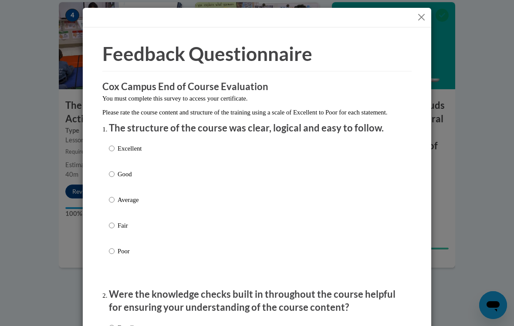
click at [421, 18] on button "Close" at bounding box center [421, 17] width 11 height 11
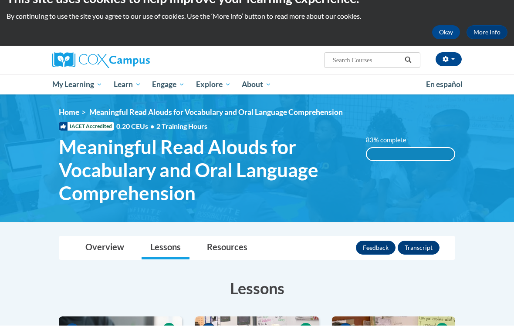
scroll to position [19, 0]
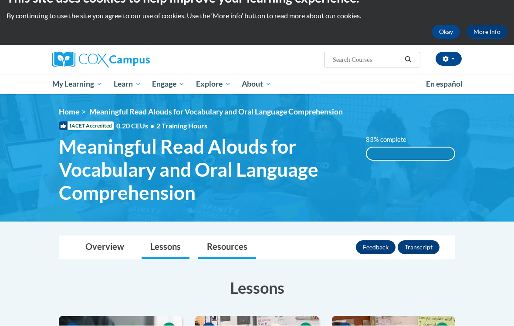
click at [234, 252] on link "Resources" at bounding box center [227, 247] width 58 height 23
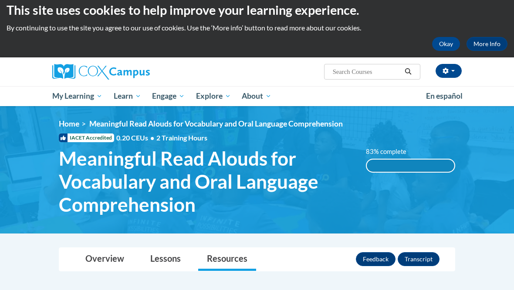
scroll to position [0, 0]
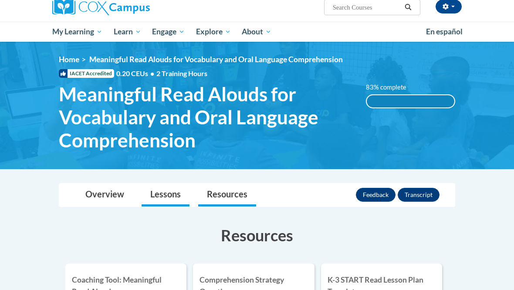
click at [182, 198] on link "Lessons" at bounding box center [165, 195] width 48 height 23
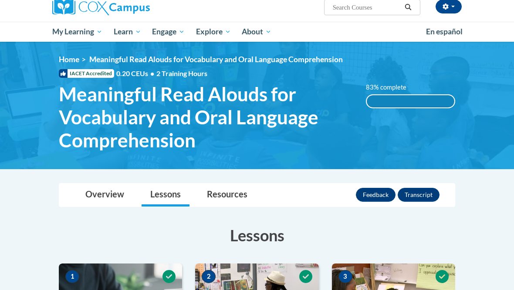
click at [421, 100] on div "83% complete" at bounding box center [409, 101] width 87 height 12
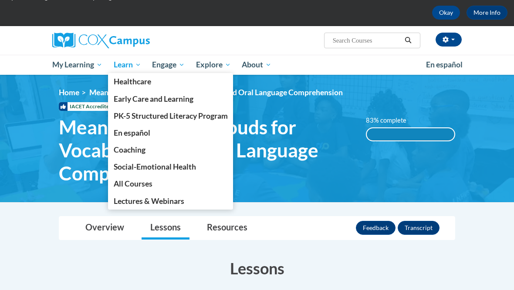
scroll to position [39, 0]
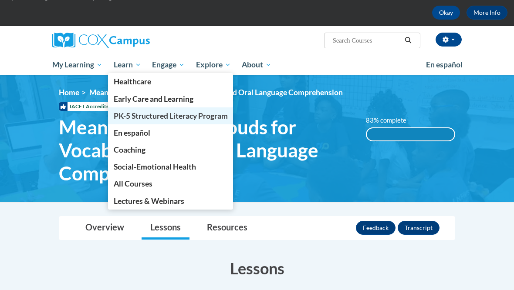
click at [182, 113] on span "PK-5 Structured Literacy Program" at bounding box center [171, 115] width 114 height 9
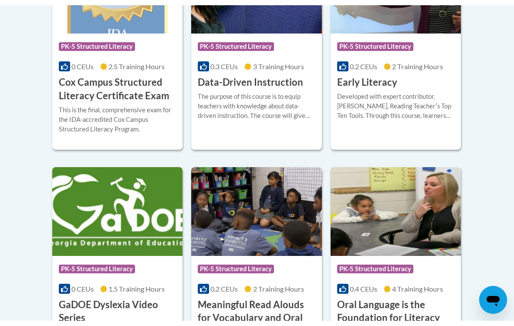
scroll to position [453, 0]
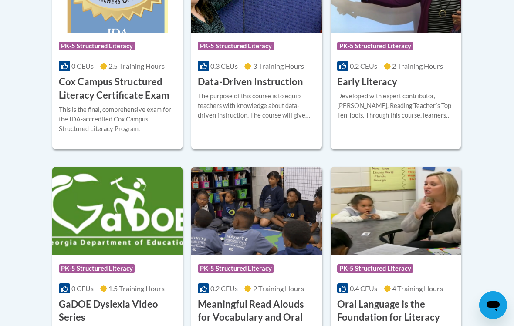
click at [125, 289] on span "1.5 Training Hours" at bounding box center [136, 288] width 56 height 8
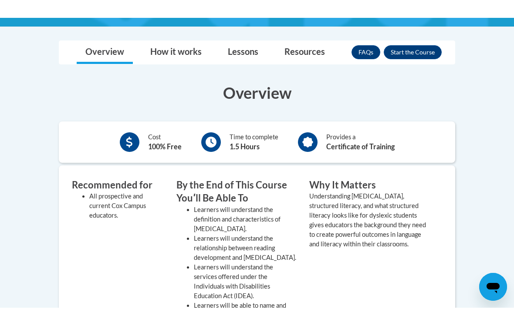
scroll to position [193, 0]
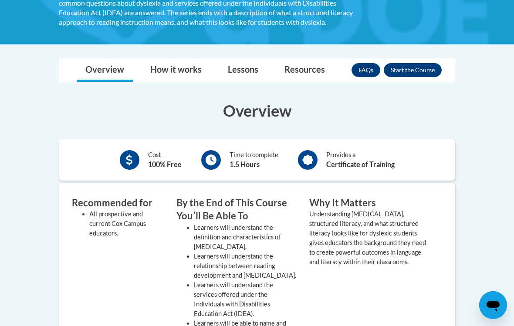
click at [419, 74] on button "Enroll" at bounding box center [412, 70] width 58 height 14
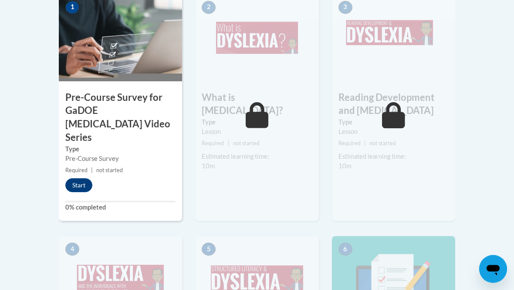
scroll to position [312, 0]
click at [78, 178] on button "Start" at bounding box center [78, 185] width 27 height 14
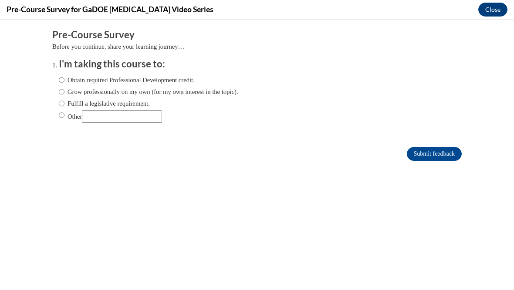
scroll to position [0, 0]
click at [124, 100] on label "Fulfill a legislative requirement." at bounding box center [104, 104] width 91 height 10
click at [64, 100] on input "Fulfill a legislative requirement." at bounding box center [62, 104] width 6 height 10
radio input "true"
click at [441, 161] on input "Submit feedback" at bounding box center [434, 154] width 55 height 14
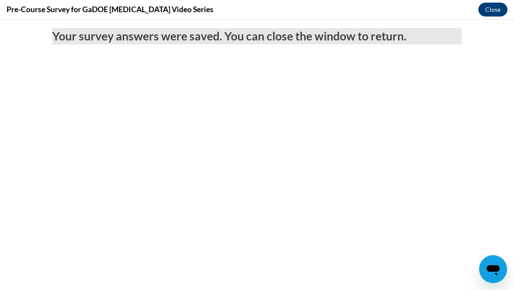
click at [497, 13] on button "Close" at bounding box center [492, 10] width 29 height 14
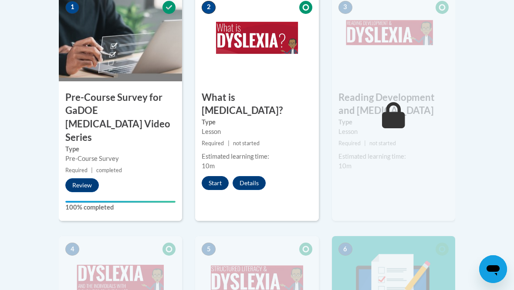
click at [220, 176] on button "Start" at bounding box center [215, 183] width 27 height 14
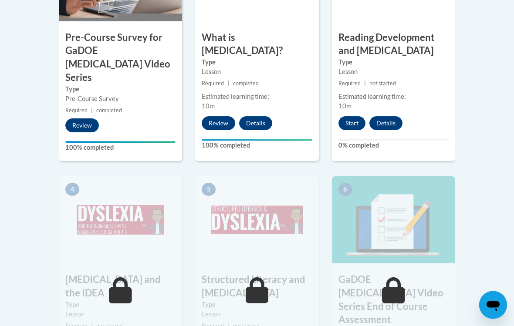
scroll to position [372, 0]
click at [354, 126] on button "Start" at bounding box center [351, 123] width 27 height 14
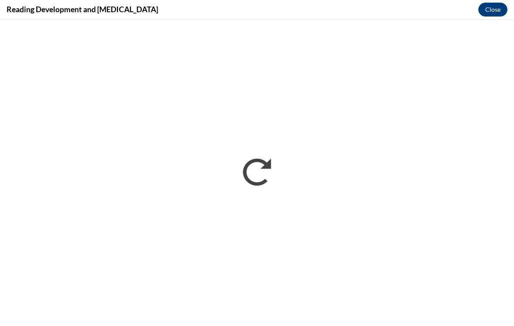
scroll to position [0, 0]
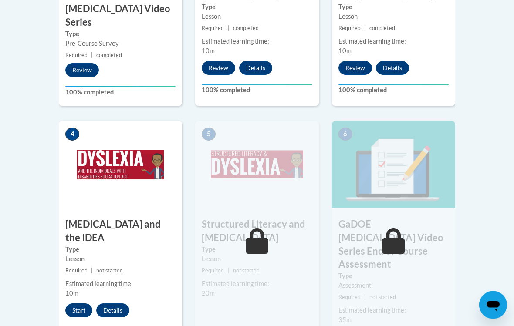
scroll to position [427, 0]
click at [84, 290] on button "Start" at bounding box center [78, 310] width 27 height 14
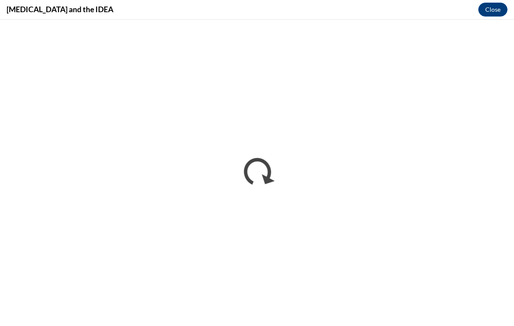
scroll to position [0, 0]
